Goal: Task Accomplishment & Management: Use online tool/utility

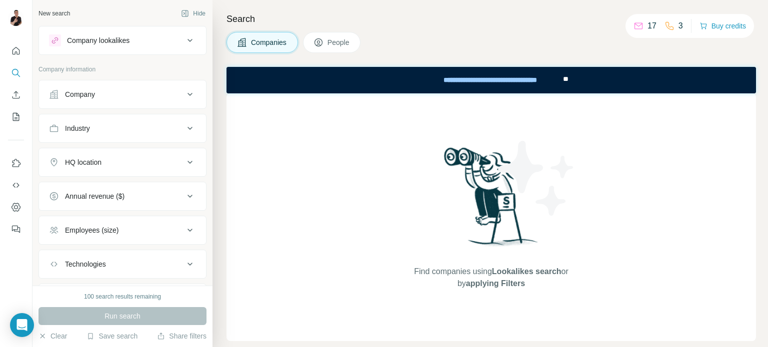
click at [167, 160] on div "HQ location" at bounding box center [116, 162] width 135 height 10
click at [119, 189] on input "text" at bounding box center [122, 187] width 147 height 18
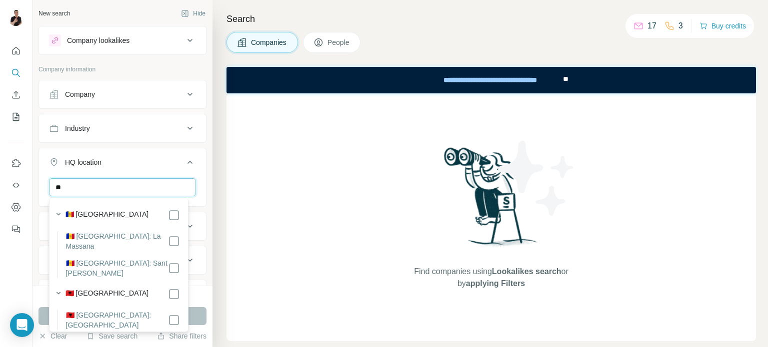
type input "*"
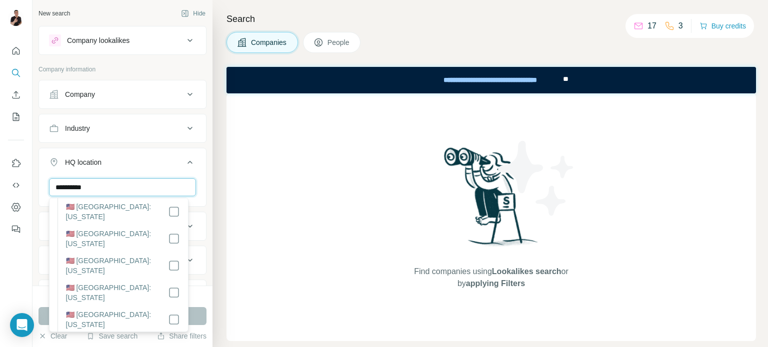
scroll to position [100, 0]
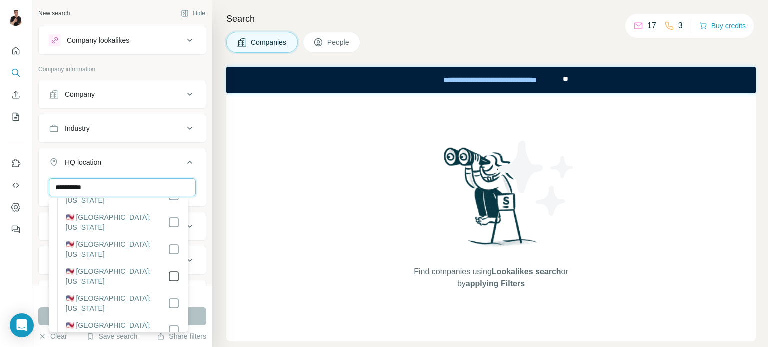
type input "**********"
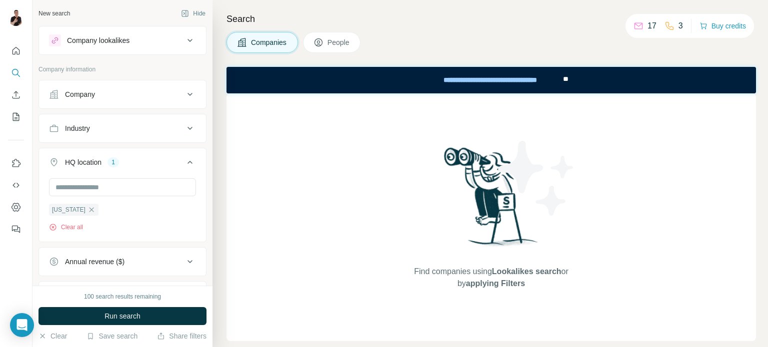
click at [152, 93] on div "Company" at bounding box center [116, 94] width 135 height 10
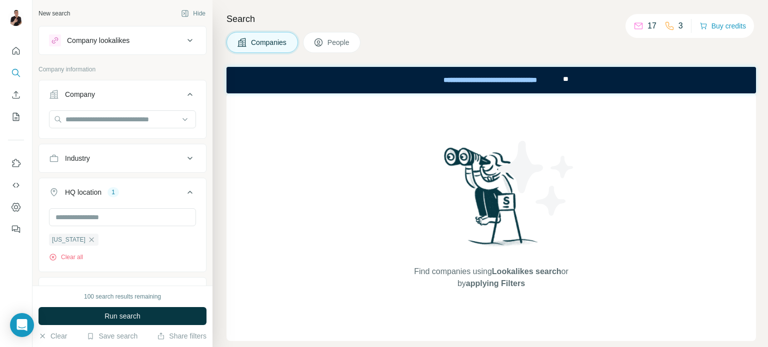
click at [336, 39] on span "People" at bounding box center [338, 42] width 23 height 10
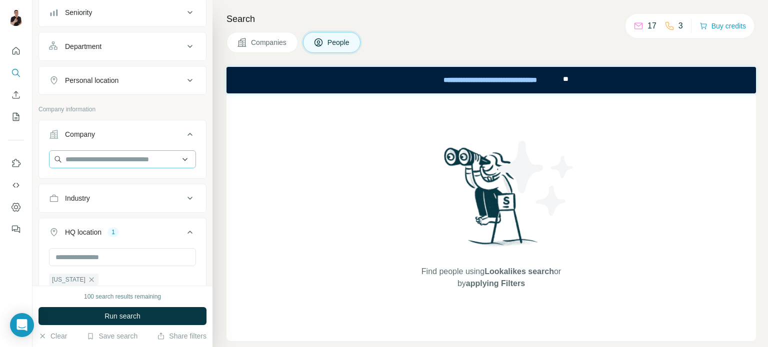
scroll to position [100, 0]
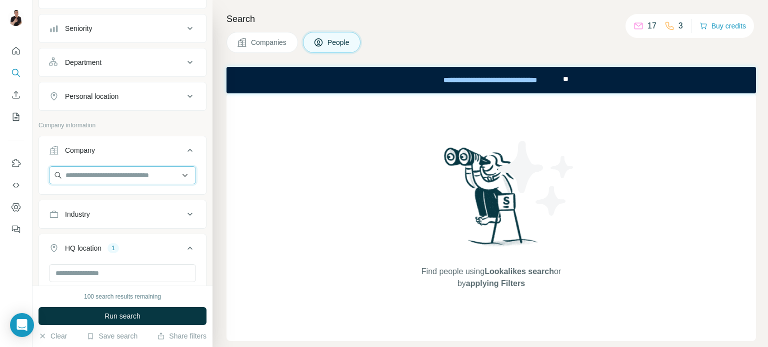
click at [120, 174] on input "text" at bounding box center [122, 175] width 147 height 18
click at [148, 176] on input "**********" at bounding box center [122, 175] width 147 height 18
drag, startPoint x: 148, startPoint y: 173, endPoint x: -2, endPoint y: 172, distance: 150.5
click at [0, 172] on html "**********" at bounding box center [384, 173] width 768 height 347
paste input "**********"
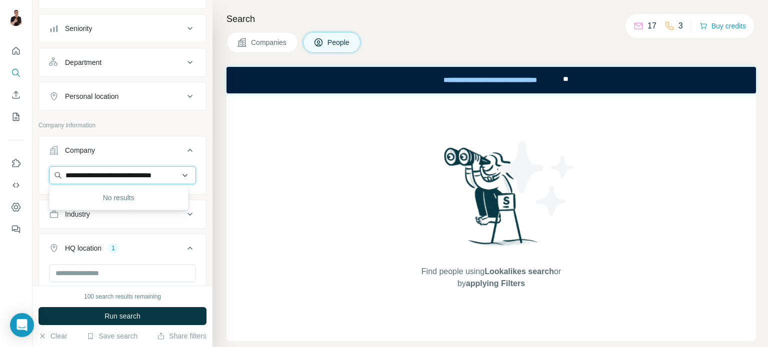
scroll to position [0, 13]
type input "**********"
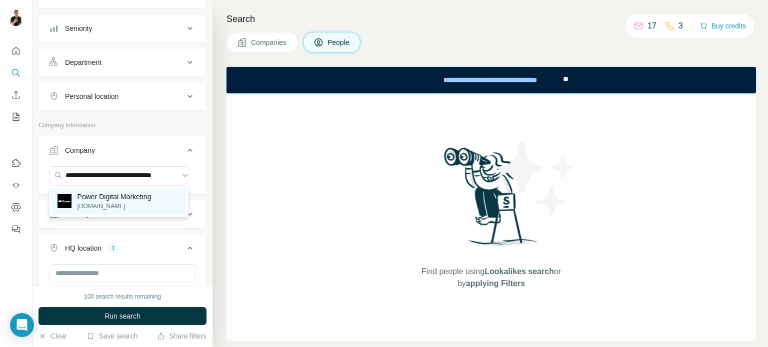
click at [114, 205] on p "[DOMAIN_NAME]" at bounding box center [114, 206] width 74 height 9
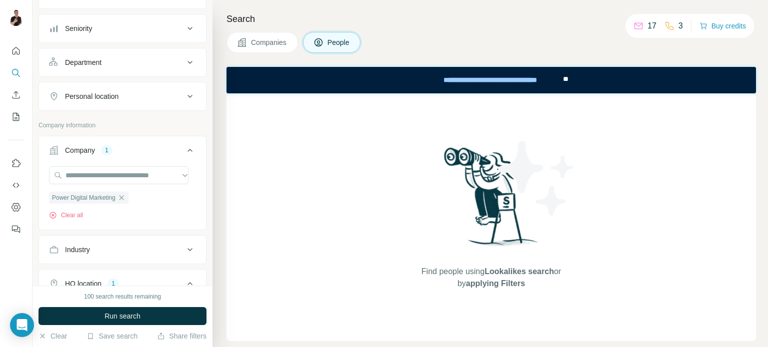
scroll to position [100, 0]
click at [149, 56] on button "Department" at bounding box center [122, 62] width 167 height 24
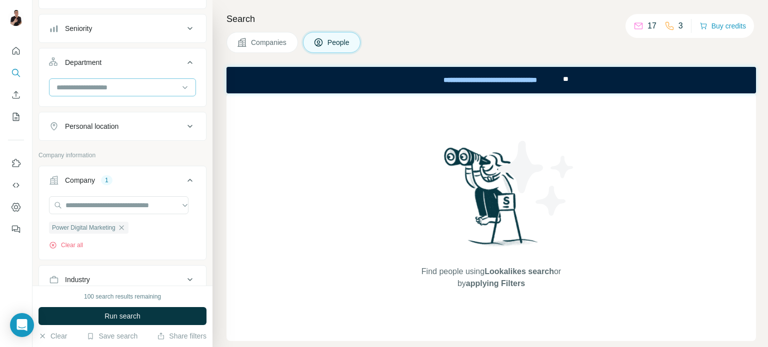
click at [130, 87] on input at bounding box center [116, 87] width 123 height 11
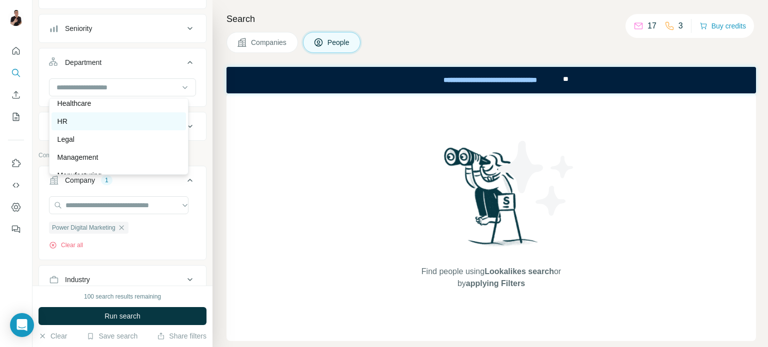
click at [102, 121] on div "HR" at bounding box center [118, 121] width 122 height 10
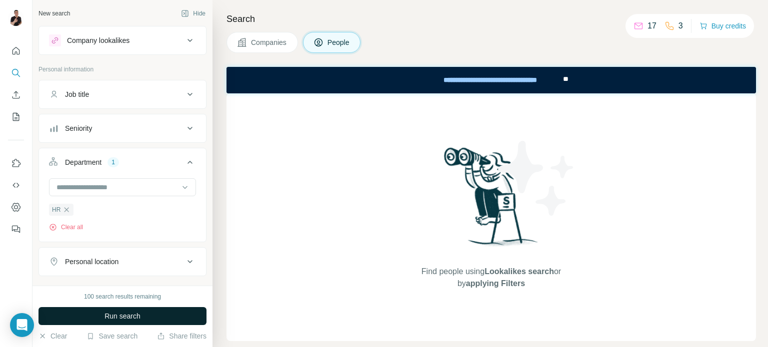
click at [126, 317] on span "Run search" at bounding box center [122, 316] width 36 height 10
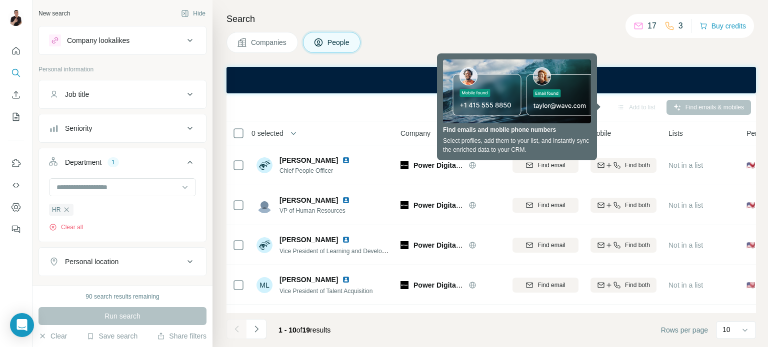
click at [497, 26] on div "Search Companies People Sync to Pipedrive Add to list Find emails & mobiles 0 s…" at bounding box center [489, 173] width 555 height 347
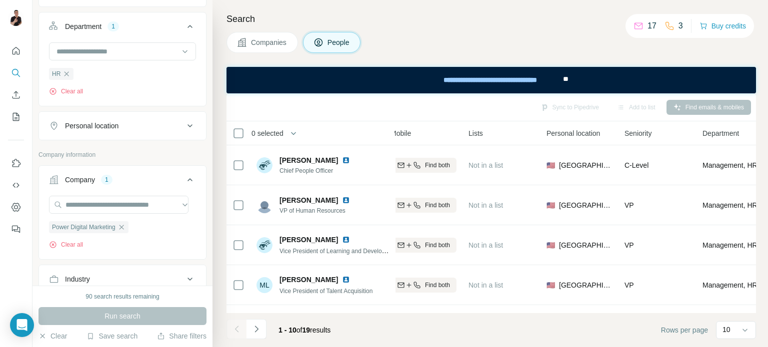
scroll to position [100, 0]
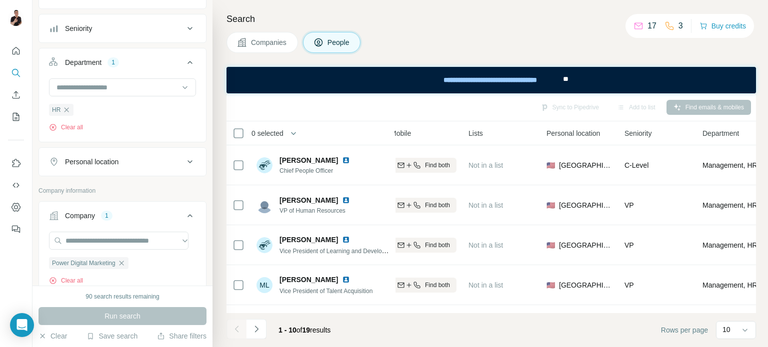
click at [184, 161] on icon at bounding box center [190, 162] width 12 height 12
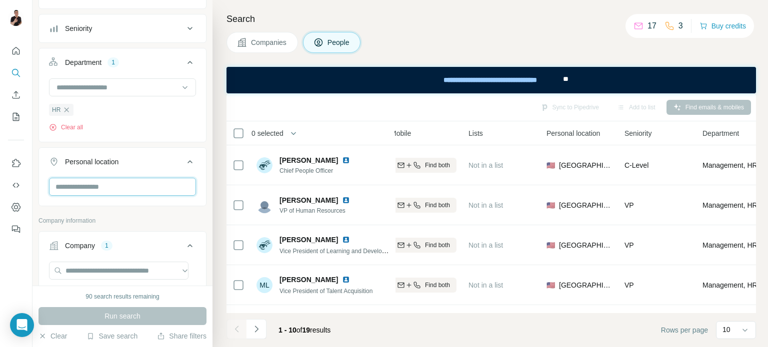
click at [120, 183] on input "text" at bounding box center [122, 187] width 147 height 18
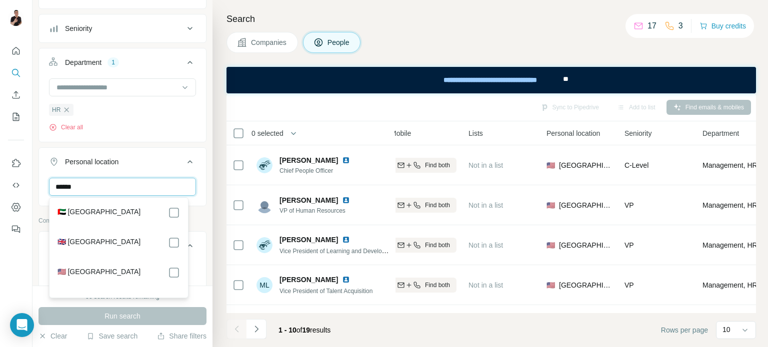
type input "******"
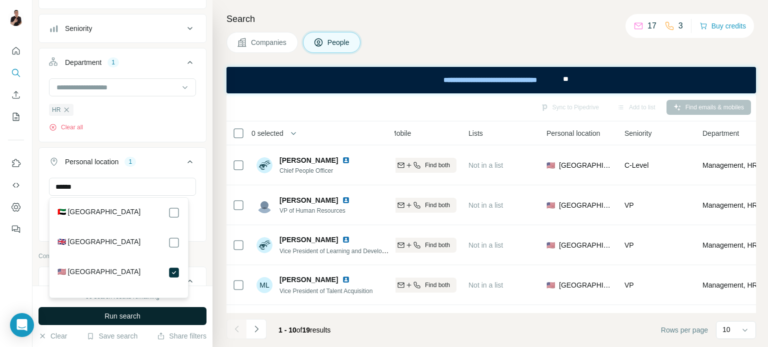
click at [155, 109] on ul "HR" at bounding box center [122, 109] width 147 height 12
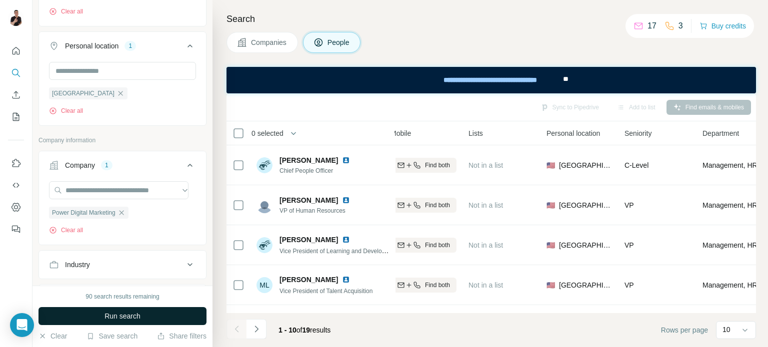
scroll to position [100, 0]
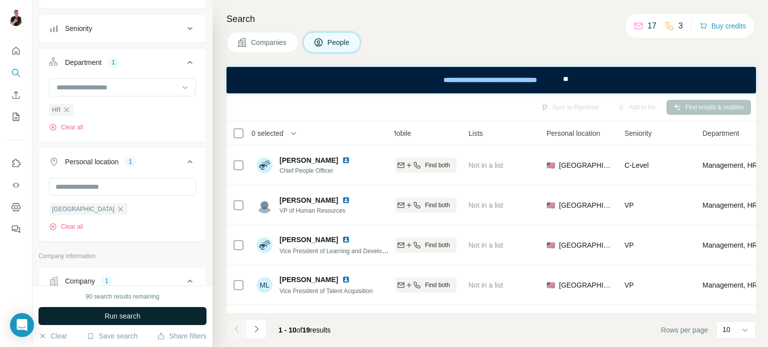
click at [130, 318] on span "Run search" at bounding box center [122, 316] width 36 height 10
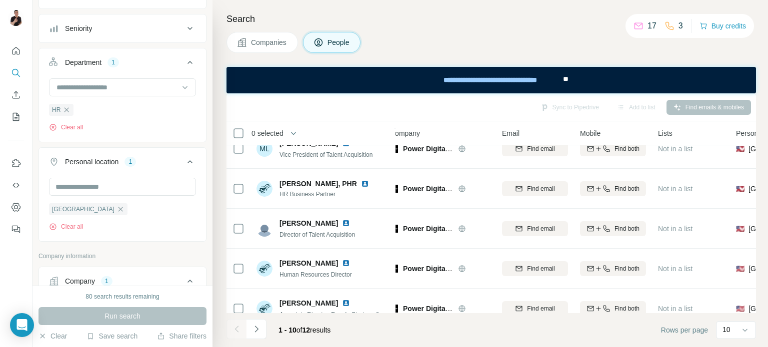
scroll to position [136, 0]
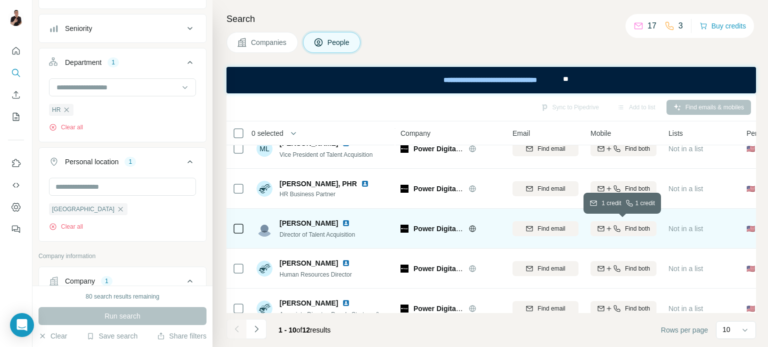
click at [634, 228] on span "Find both" at bounding box center [637, 228] width 25 height 9
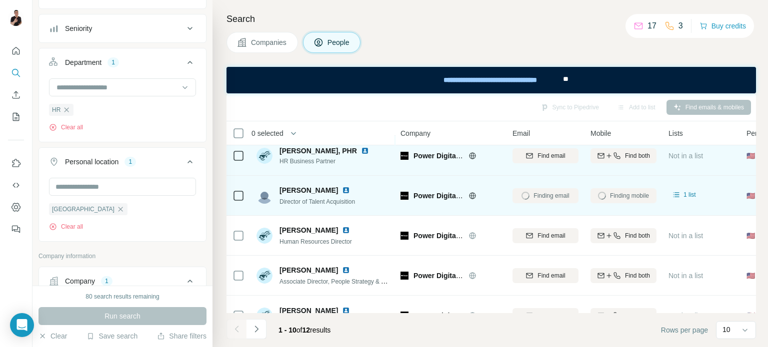
scroll to position [186, 0]
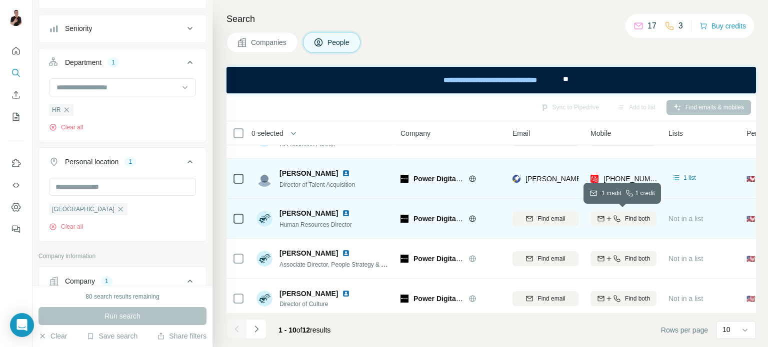
click at [618, 217] on icon "button" at bounding box center [617, 219] width 8 height 8
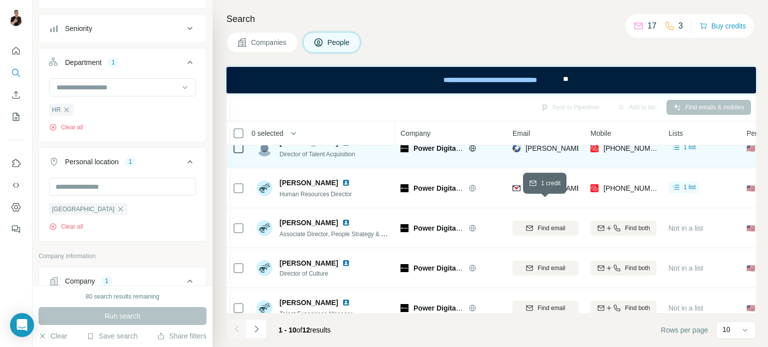
scroll to position [136, 0]
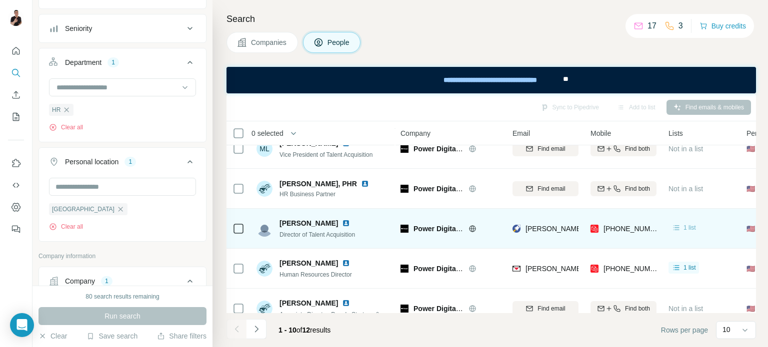
click at [686, 227] on span "1 list" at bounding box center [689, 227] width 12 height 9
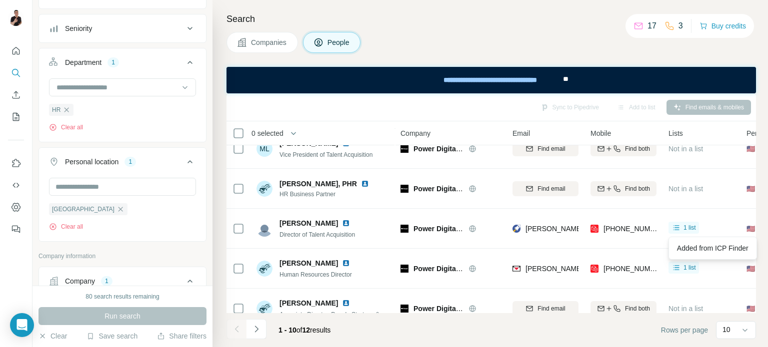
click at [554, 47] on div "Companies People" at bounding box center [490, 42] width 529 height 21
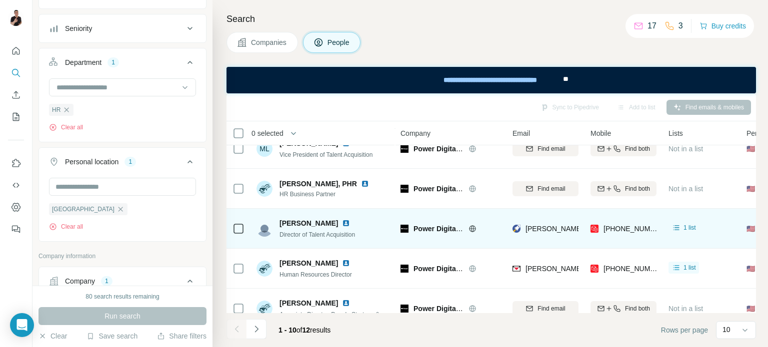
scroll to position [236, 0]
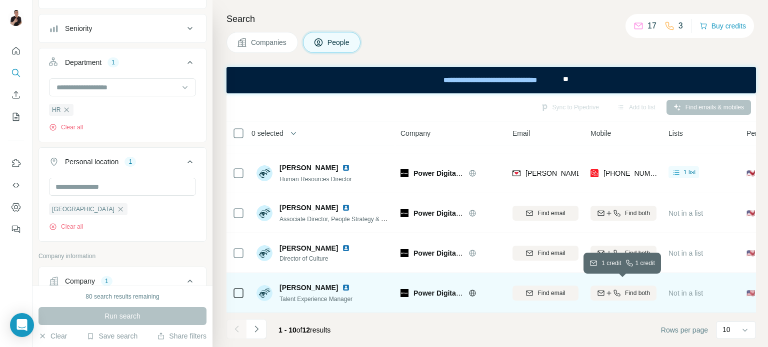
click at [618, 289] on icon "button" at bounding box center [617, 293] width 8 height 8
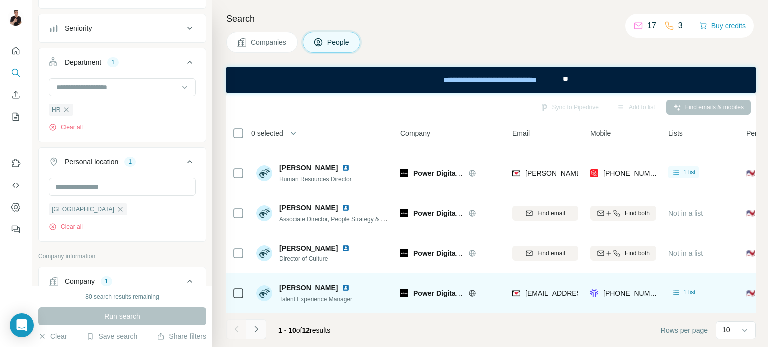
click at [255, 327] on icon "Navigate to next page" at bounding box center [256, 329] width 10 height 10
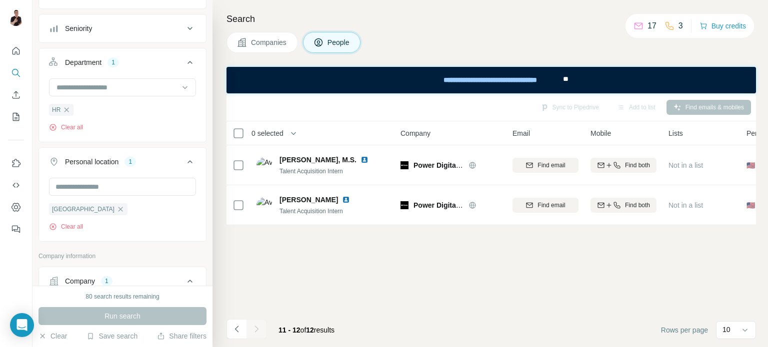
scroll to position [0, 0]
click at [234, 330] on icon "Navigate to previous page" at bounding box center [237, 329] width 10 height 10
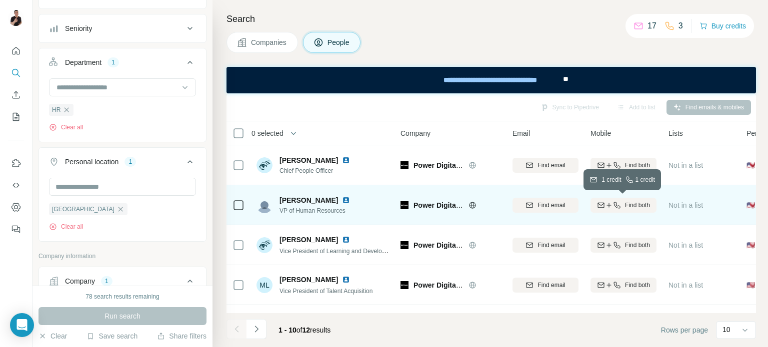
click at [625, 204] on span "Find both" at bounding box center [637, 205] width 25 height 9
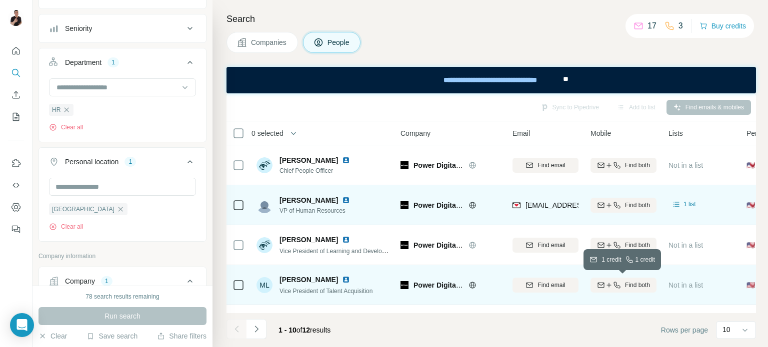
click at [631, 283] on span "Find both" at bounding box center [637, 285] width 25 height 9
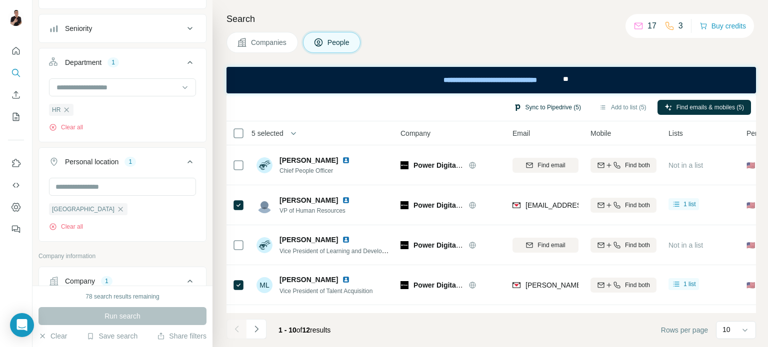
click at [538, 109] on button "Sync to Pipedrive (5)" at bounding box center [546, 107] width 81 height 15
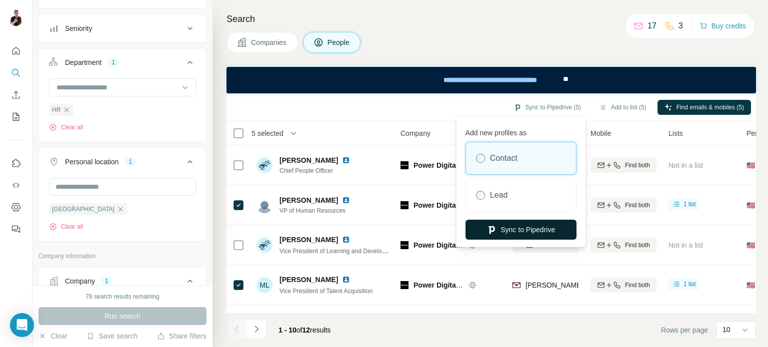
click at [528, 231] on button "Sync to Pipedrive" at bounding box center [520, 230] width 111 height 20
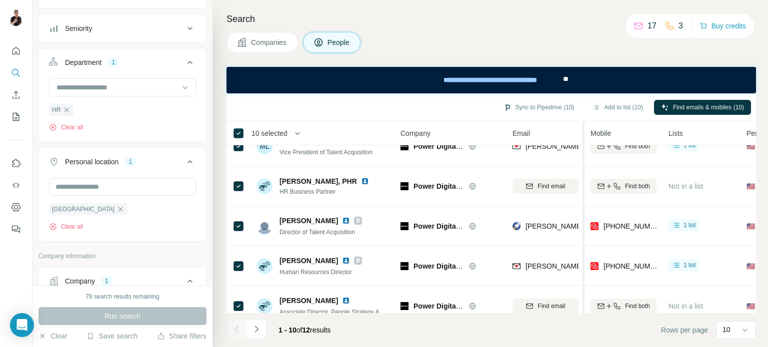
scroll to position [236, 0]
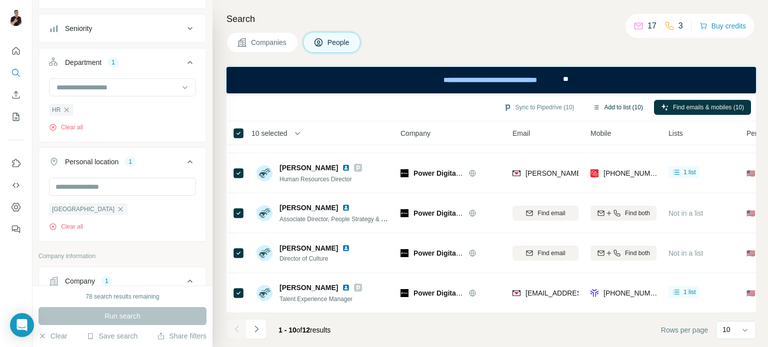
click at [613, 106] on button "Add to list (10)" at bounding box center [617, 107] width 64 height 15
click at [622, 107] on button "Add to list (10)" at bounding box center [617, 107] width 64 height 15
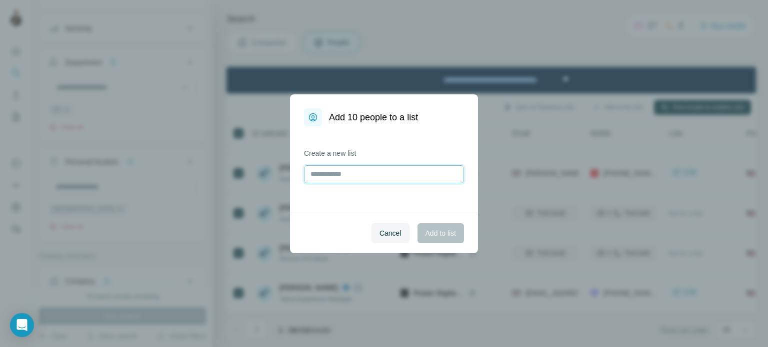
click at [342, 174] on input "text" at bounding box center [384, 174] width 160 height 18
type input "**********"
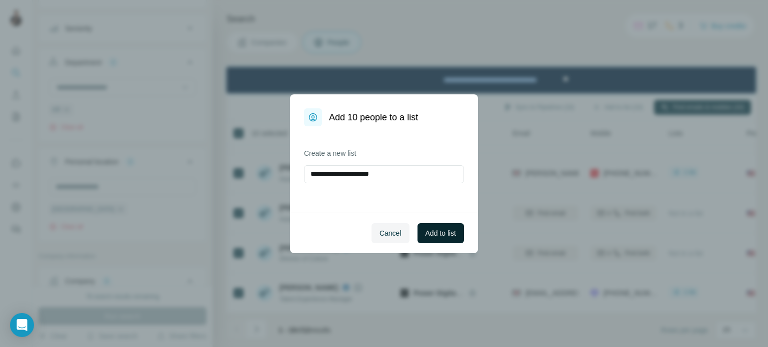
click at [443, 227] on button "Add to list" at bounding box center [440, 233] width 46 height 20
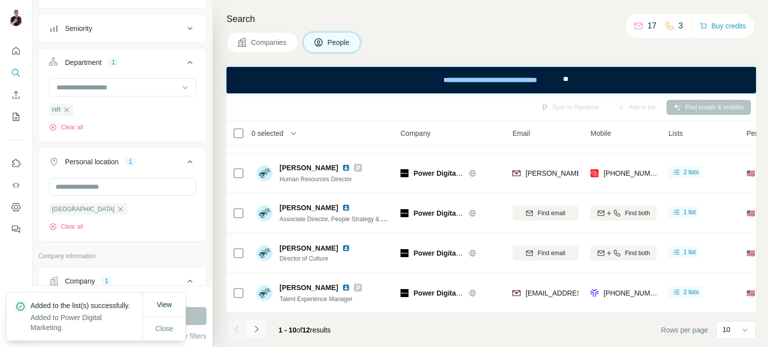
click at [256, 327] on icon "Navigate to next page" at bounding box center [256, 329] width 10 height 10
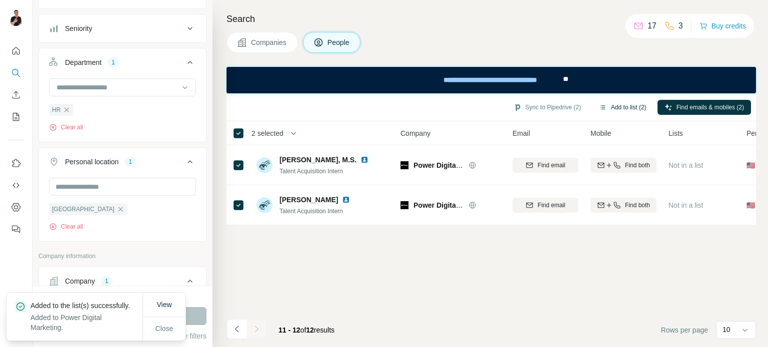
click at [620, 104] on button "Add to list (2)" at bounding box center [622, 107] width 61 height 15
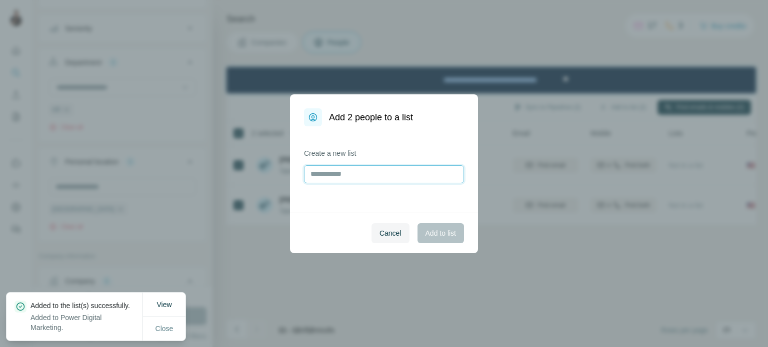
click at [362, 170] on input "text" at bounding box center [384, 174] width 160 height 18
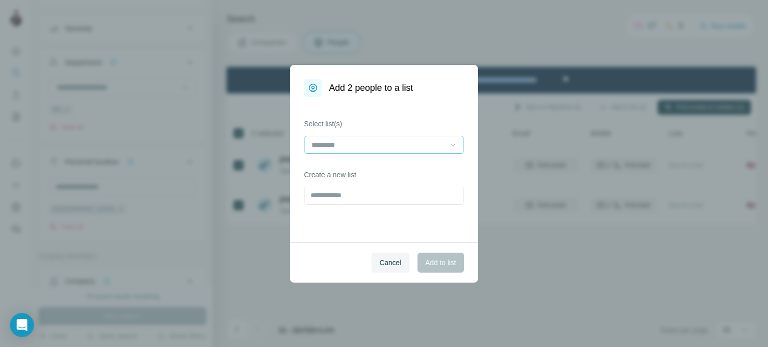
click at [454, 147] on icon at bounding box center [453, 145] width 10 height 10
click at [372, 170] on p "Power Digital Marketing" at bounding box center [349, 167] width 74 height 10
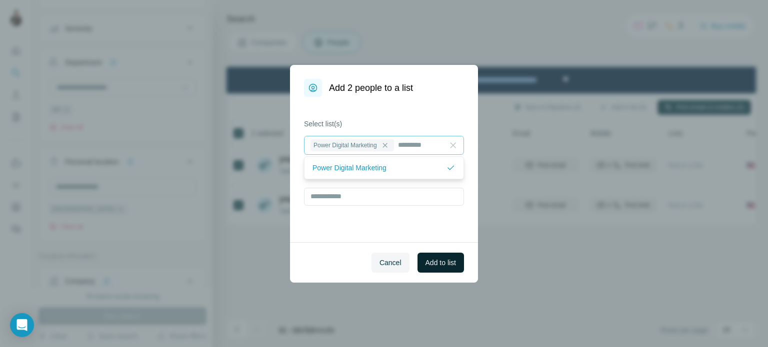
click at [442, 260] on span "Add to list" at bounding box center [440, 263] width 30 height 10
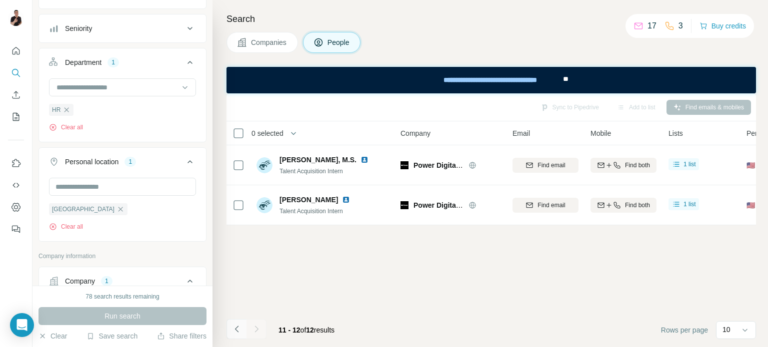
click at [237, 327] on icon "Navigate to previous page" at bounding box center [237, 329] width 10 height 10
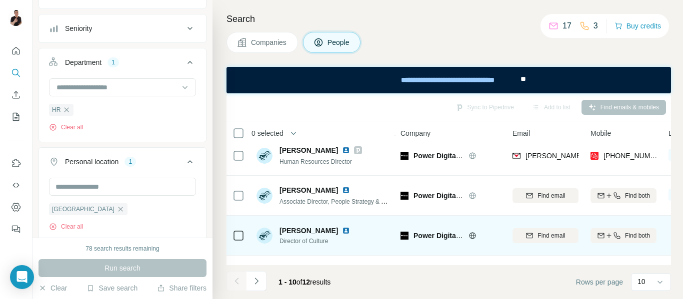
scroll to position [285, 0]
